Goal: Navigation & Orientation: Find specific page/section

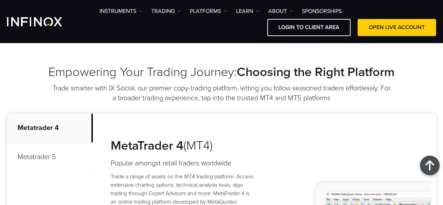
scroll to position [359, 0]
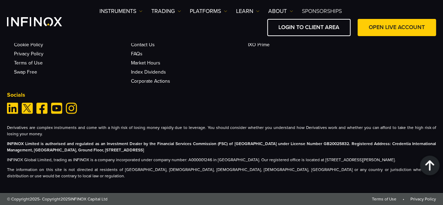
click at [314, 10] on link "SPONSORSHIPS" at bounding box center [322, 11] width 40 height 8
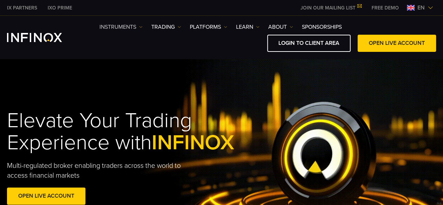
click at [132, 28] on link "Instruments" at bounding box center [120, 27] width 43 height 8
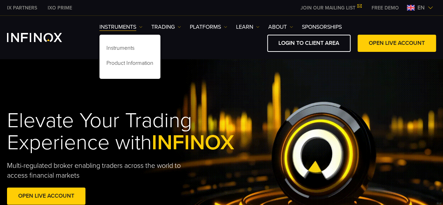
click at [151, 28] on ul "Instruments Instruments Product Information TRADING Accounts DEMO" at bounding box center [220, 27] width 242 height 8
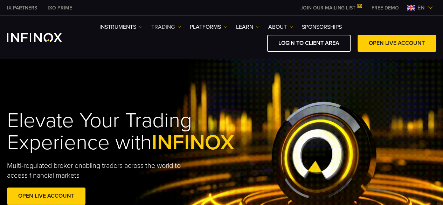
click at [158, 28] on link "TRADING" at bounding box center [166, 27] width 30 height 8
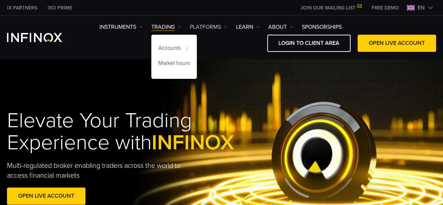
click at [193, 27] on link "PLATFORMS" at bounding box center [208, 27] width 37 height 8
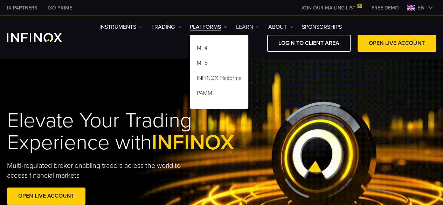
click at [240, 25] on link "Learn" at bounding box center [247, 27] width 23 height 8
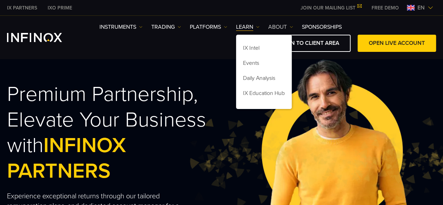
click at [278, 27] on link "ABOUT" at bounding box center [280, 27] width 25 height 8
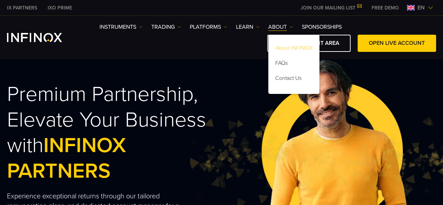
click at [290, 48] on link "About INFINOX" at bounding box center [293, 49] width 51 height 15
